Goal: Information Seeking & Learning: Learn about a topic

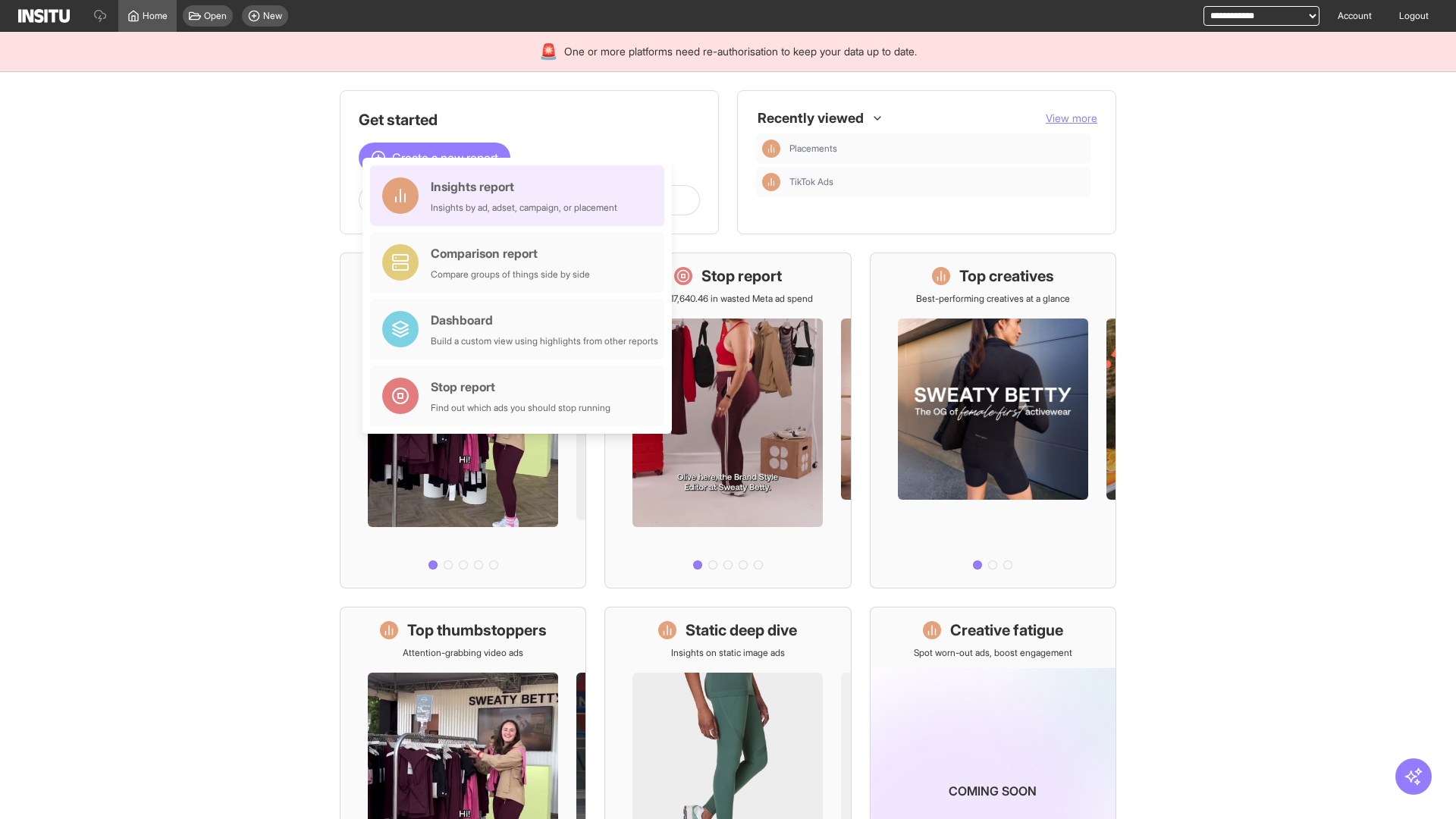
click at [521, 196] on div "Insights report Insights by ad, adset, campaign, or placement" at bounding box center [524, 195] width 186 height 36
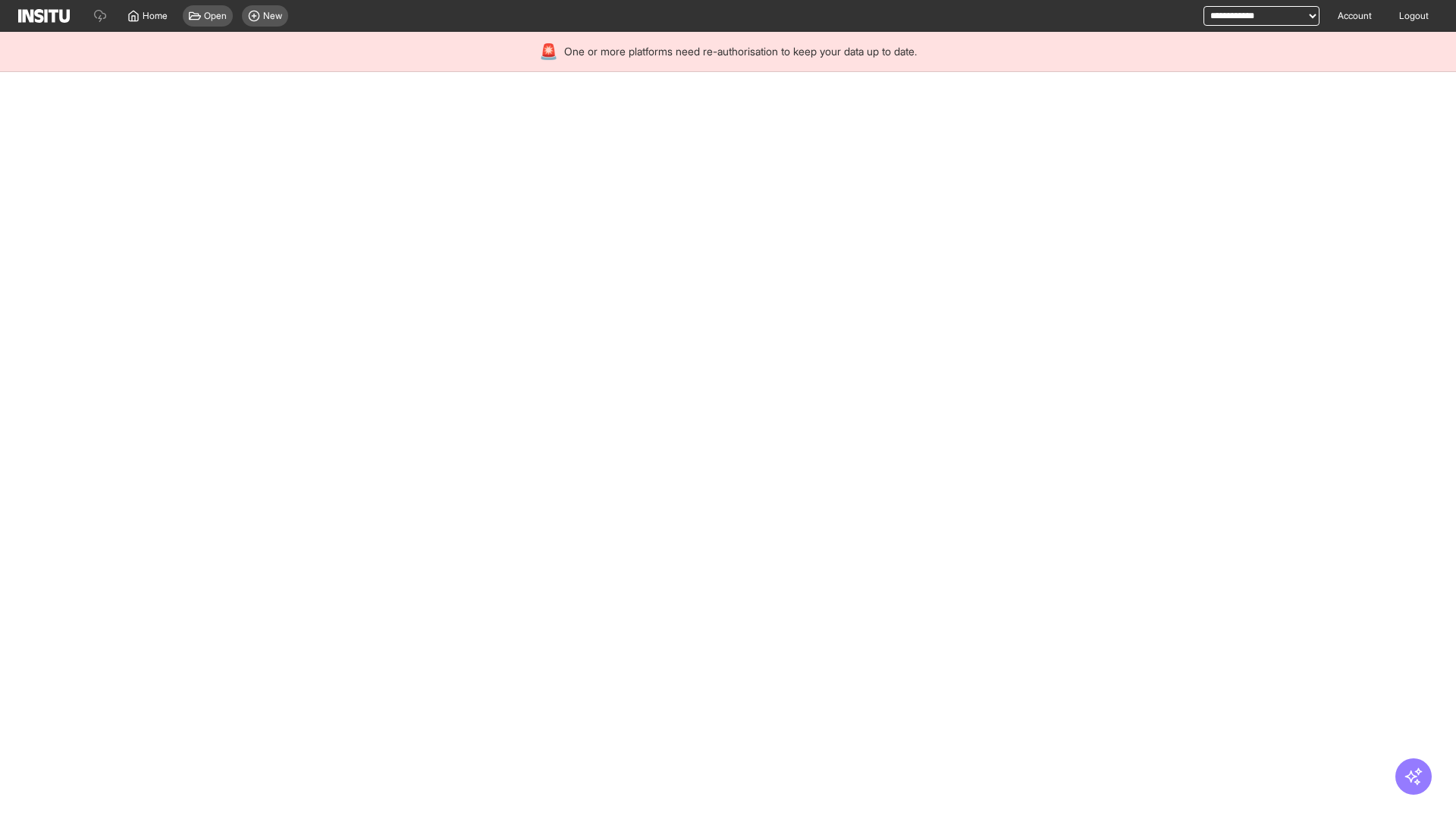
select select "**"
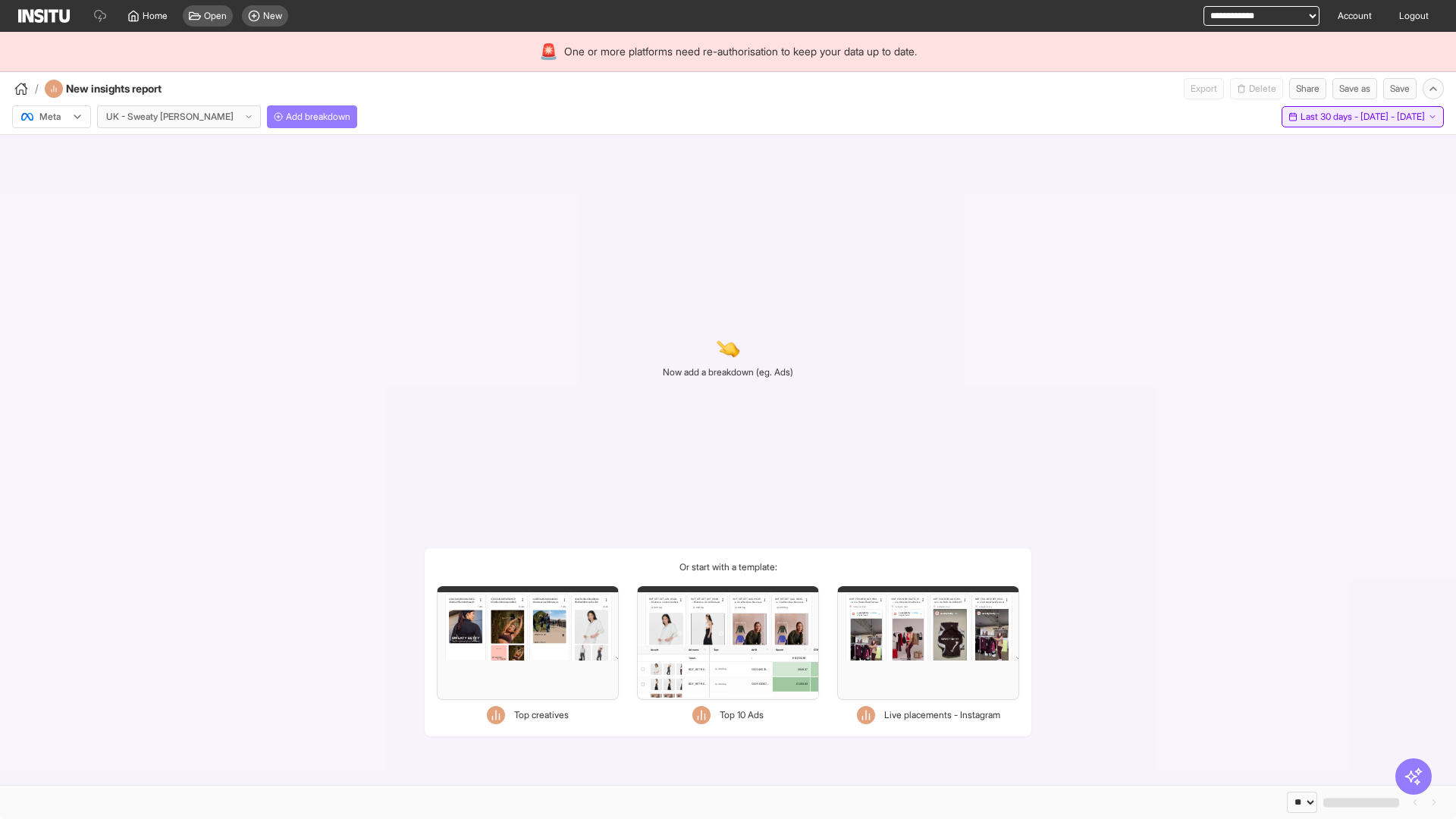
click at [1330, 117] on span "Last 30 days - [DATE] - [DATE]" at bounding box center [1363, 117] width 125 height 12
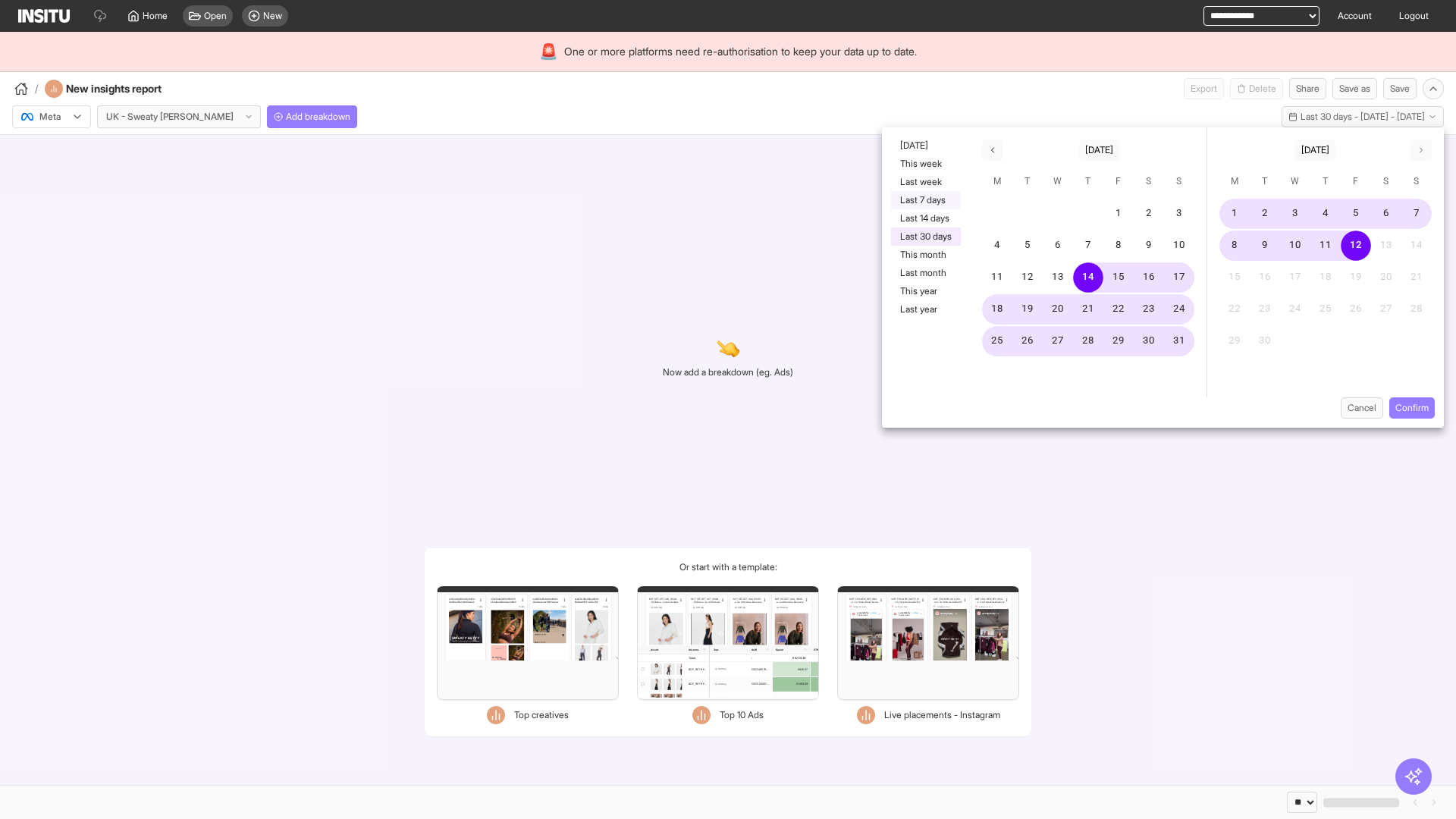
click at [925, 200] on button "Last 7 days" at bounding box center [926, 200] width 70 height 18
